Goal: Transaction & Acquisition: Purchase product/service

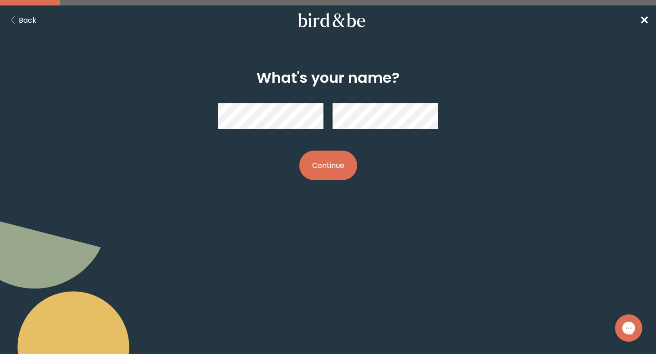
click at [323, 161] on button "Continue" at bounding box center [328, 166] width 58 height 30
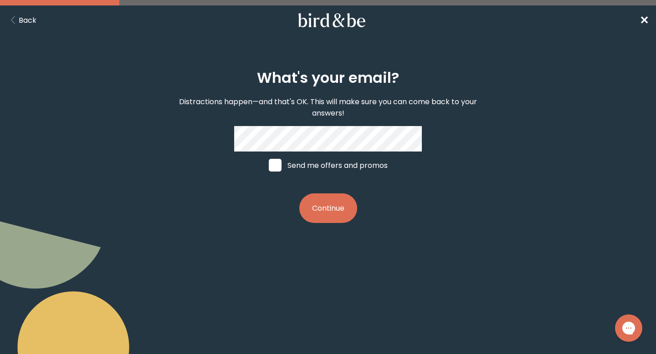
click at [334, 209] on button "Continue" at bounding box center [328, 209] width 58 height 30
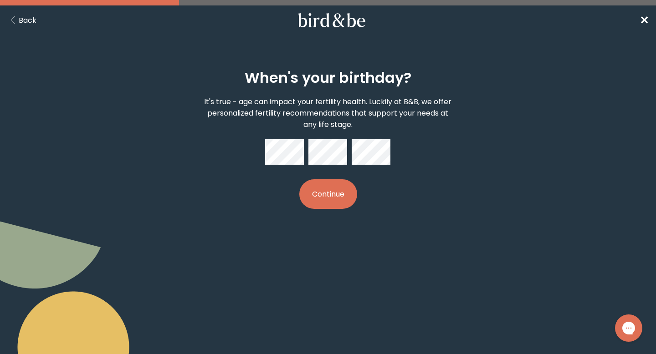
click at [314, 194] on button "Continue" at bounding box center [328, 195] width 58 height 30
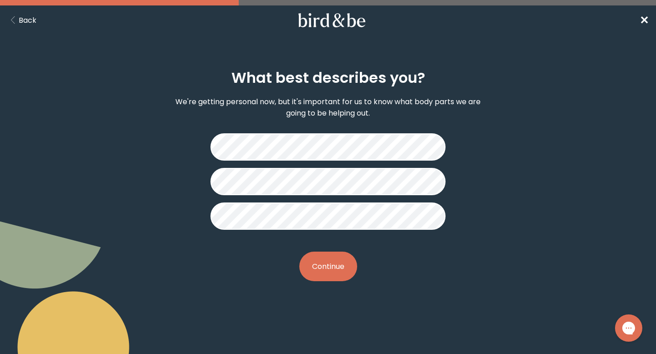
click at [319, 265] on button "Continue" at bounding box center [328, 267] width 58 height 30
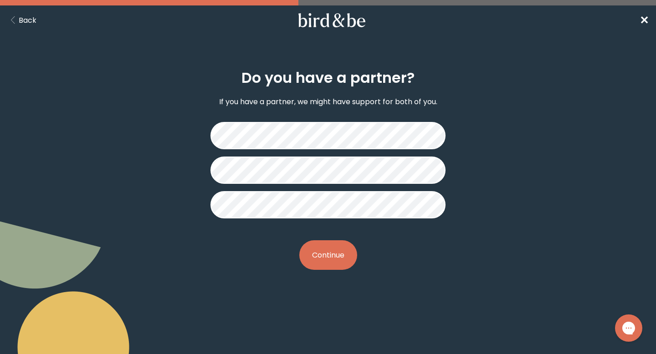
click at [324, 251] on button "Continue" at bounding box center [328, 256] width 58 height 30
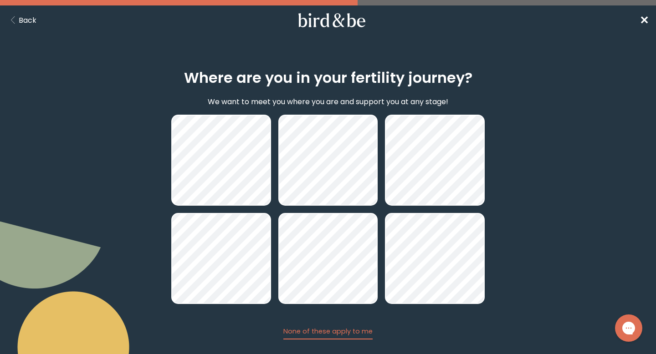
scroll to position [51, 0]
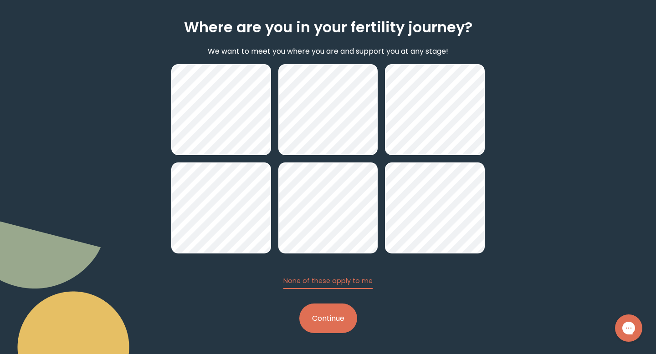
click at [337, 319] on button "Continue" at bounding box center [328, 319] width 58 height 30
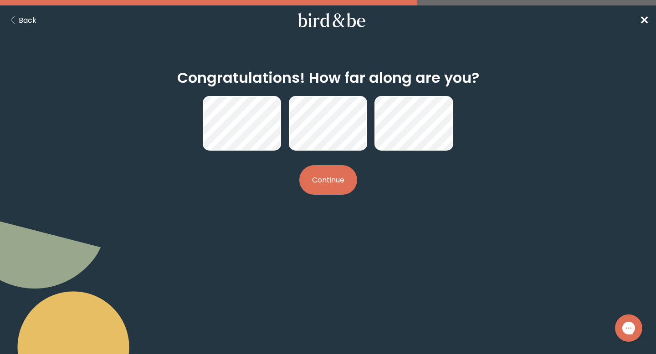
click at [327, 182] on button "Continue" at bounding box center [328, 180] width 58 height 30
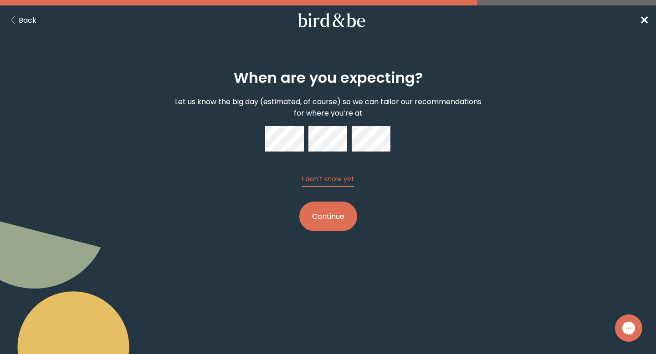
click at [327, 212] on button "Continue" at bounding box center [328, 217] width 58 height 30
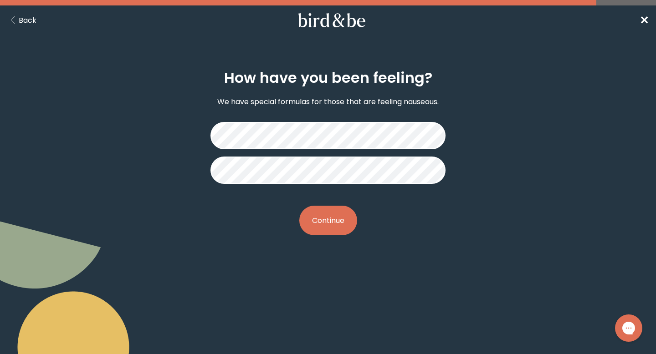
click at [325, 214] on button "Continue" at bounding box center [328, 221] width 58 height 30
click at [339, 229] on button "Continue" at bounding box center [328, 221] width 58 height 30
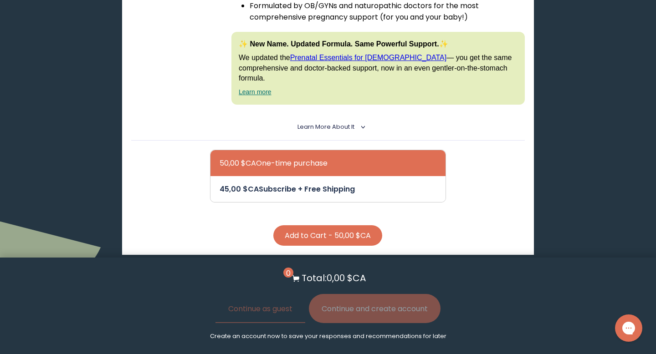
scroll to position [738, 0]
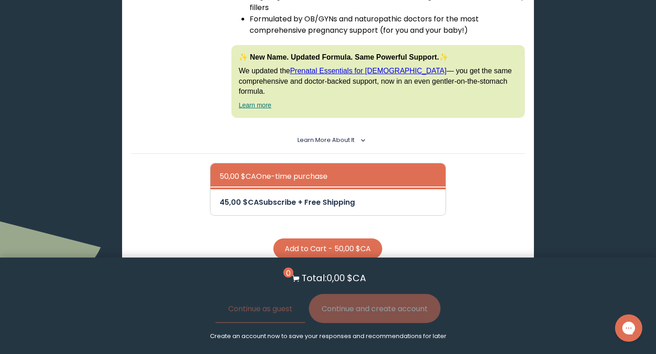
click at [385, 190] on div at bounding box center [337, 203] width 235 height 26
click at [220, 196] on input "45,00 $CA Subscribe + Free Shipping" at bounding box center [219, 196] width 0 height 0
radio input "true"
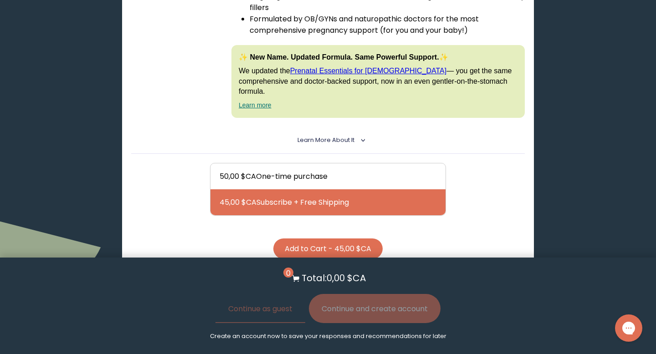
click at [339, 239] on button "Add to Cart - 45,00 $CA" at bounding box center [327, 249] width 109 height 21
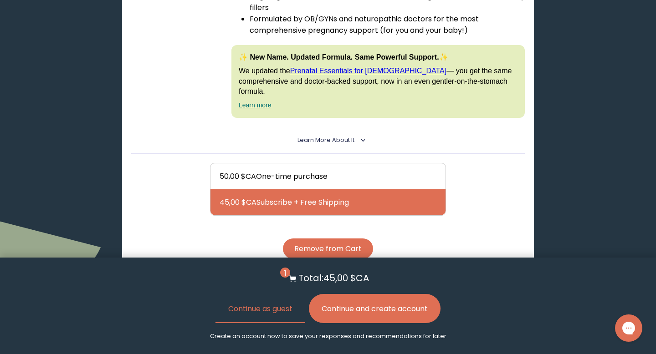
click at [355, 316] on button "Continue and create account" at bounding box center [375, 308] width 132 height 29
